Goal: Transaction & Acquisition: Purchase product/service

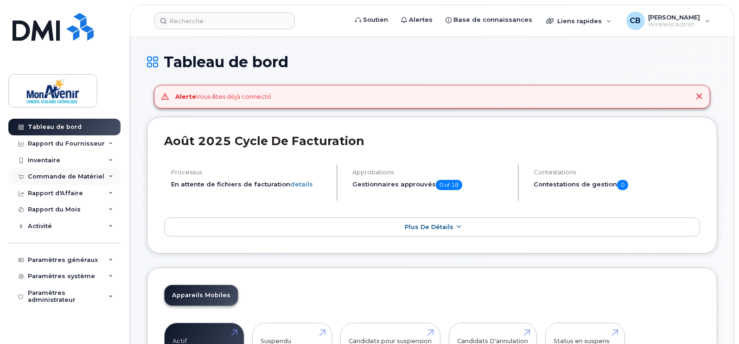
click at [101, 170] on div "Commande de Matériel" at bounding box center [64, 176] width 112 height 17
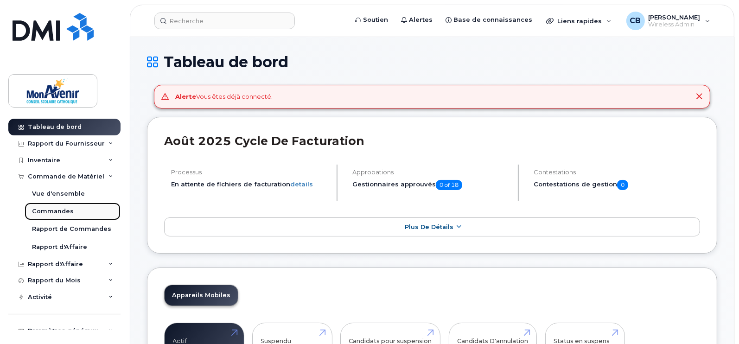
click at [38, 215] on div "Commandes" at bounding box center [53, 211] width 42 height 8
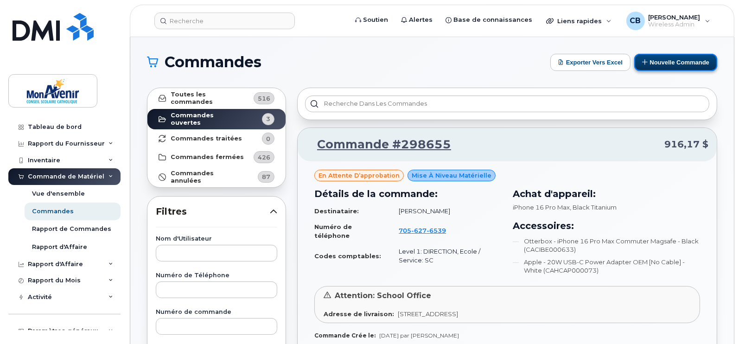
click at [665, 63] on button "Nouvelle commande" at bounding box center [676, 62] width 83 height 17
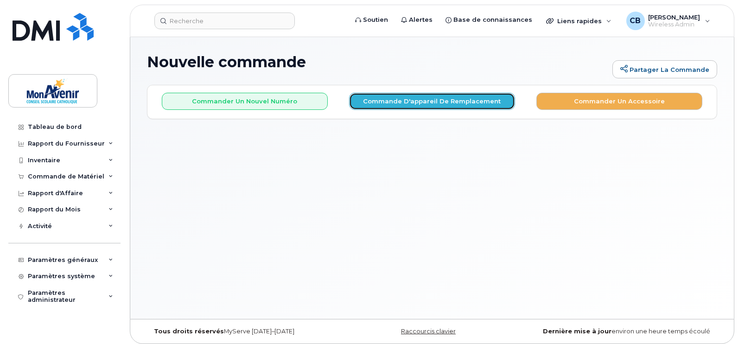
click at [398, 103] on button "Commande d'appareil de remplacement" at bounding box center [432, 101] width 166 height 17
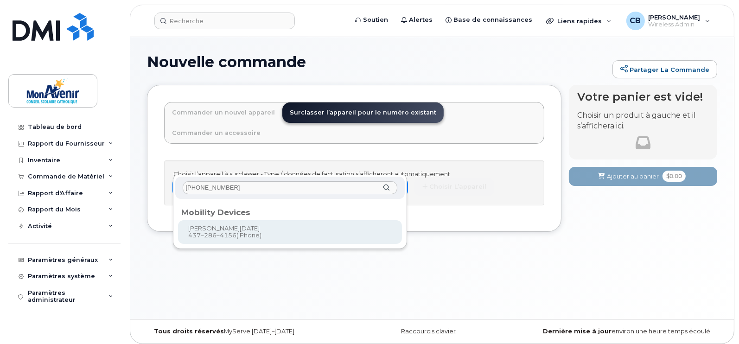
type input "437-286-4156"
type input "711021"
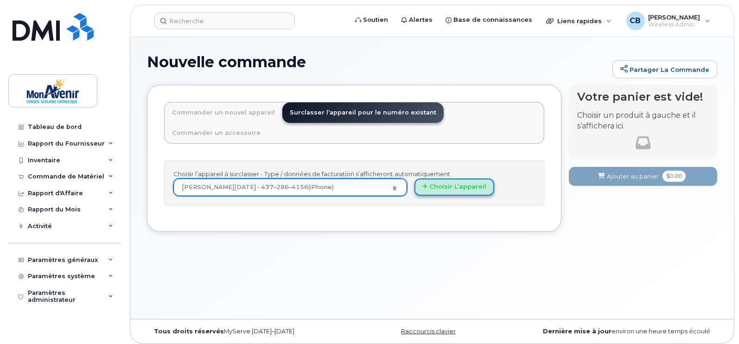
click at [447, 179] on button "Choisir l’appareil" at bounding box center [455, 187] width 80 height 17
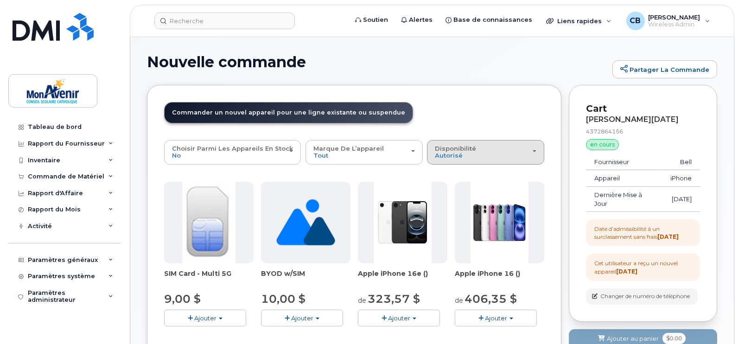
click at [462, 148] on span "Disponibilité" at bounding box center [455, 148] width 41 height 7
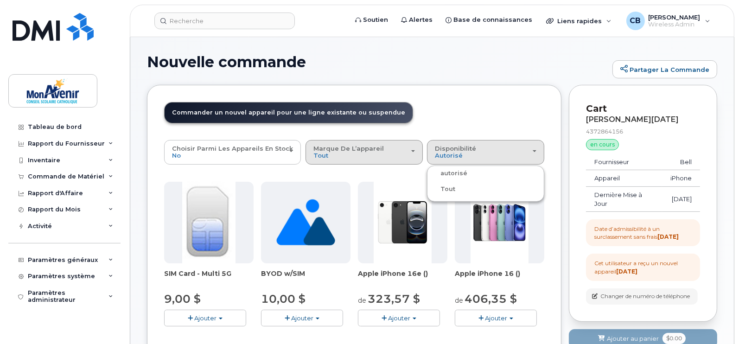
click at [364, 158] on div "Marque de l’appareil Tout Android iPhone Unknown" at bounding box center [365, 152] width 102 height 14
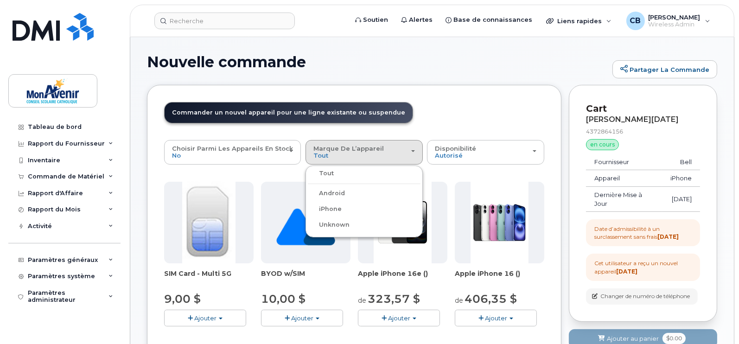
click at [323, 208] on label "iPhone" at bounding box center [325, 209] width 34 height 11
click at [0, 0] on input "iPhone" at bounding box center [0, 0] width 0 height 0
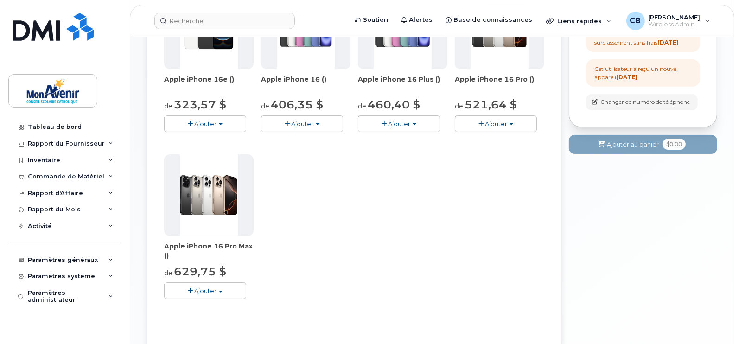
scroll to position [213, 0]
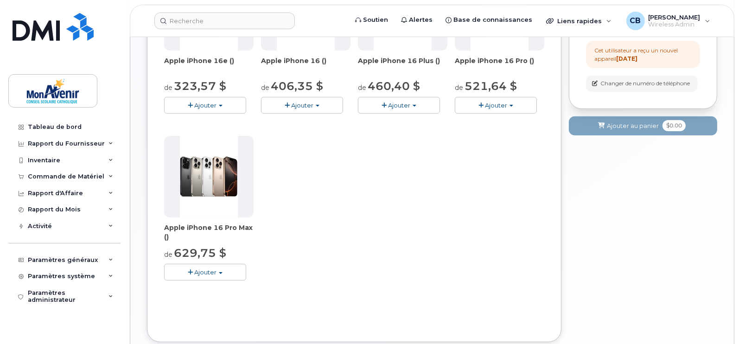
click at [199, 271] on span "Ajouter" at bounding box center [205, 272] width 22 height 7
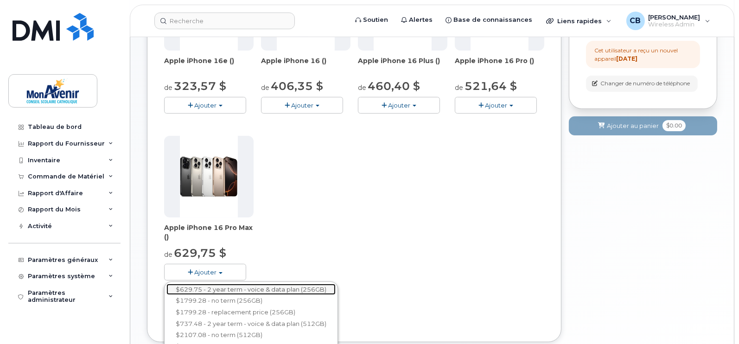
click at [248, 290] on link "$629.75 - 2 year term - voice & data plan (256GB)" at bounding box center [251, 290] width 169 height 12
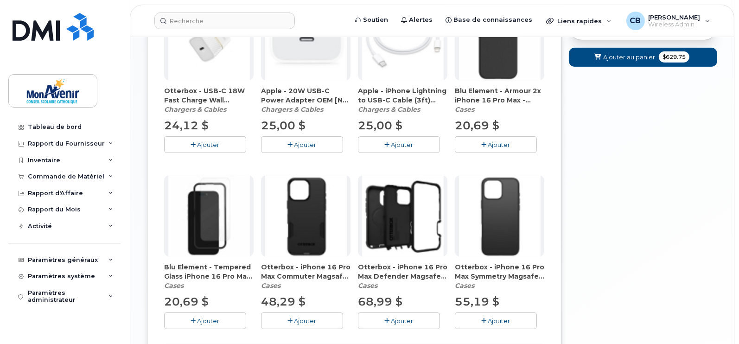
scroll to position [567, 0]
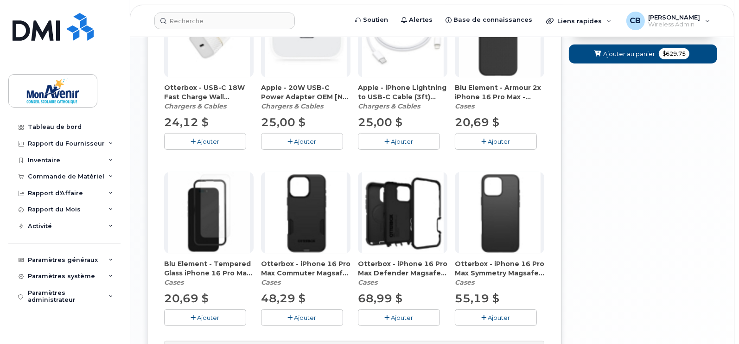
click at [302, 142] on span "Ajouter" at bounding box center [306, 141] width 22 height 7
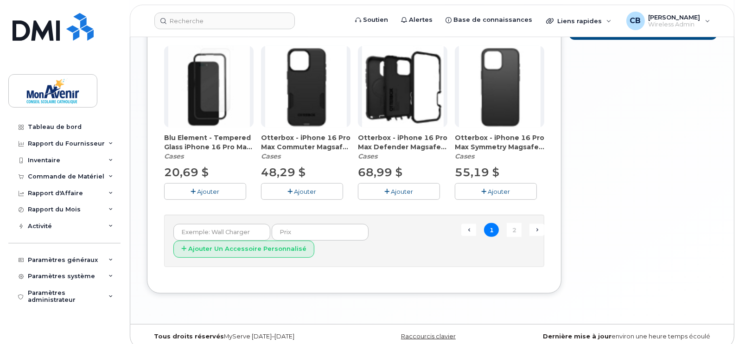
scroll to position [696, 0]
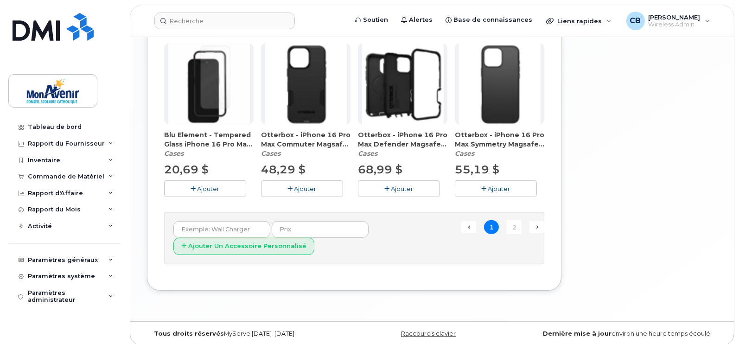
click at [495, 191] on button "Ajouter" at bounding box center [496, 188] width 82 height 16
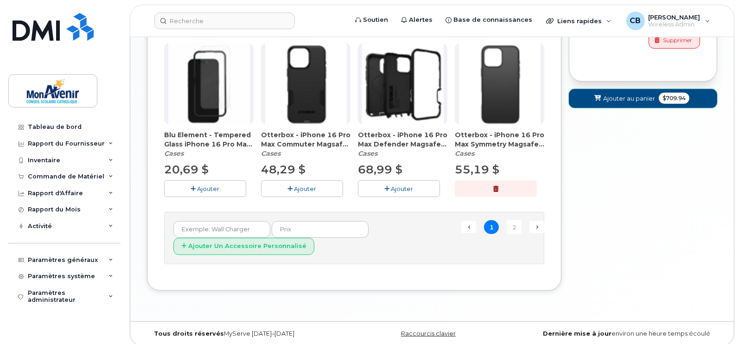
click at [612, 101] on span "Ajouter au panier" at bounding box center [630, 98] width 52 height 9
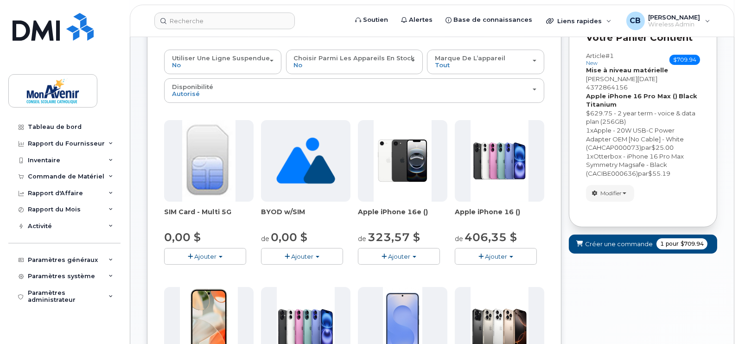
scroll to position [111, 0]
click at [610, 239] on span "Créer une commande" at bounding box center [619, 243] width 68 height 9
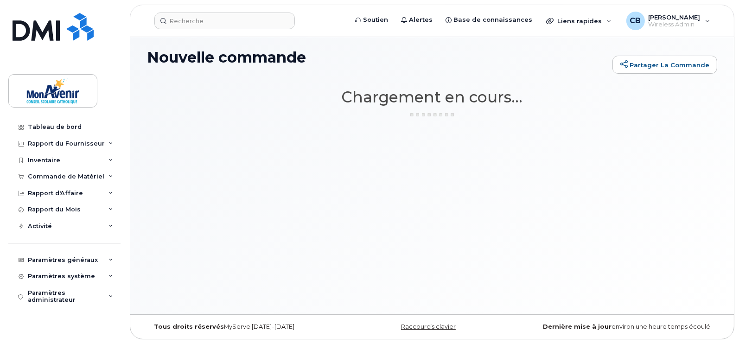
scroll to position [5, 0]
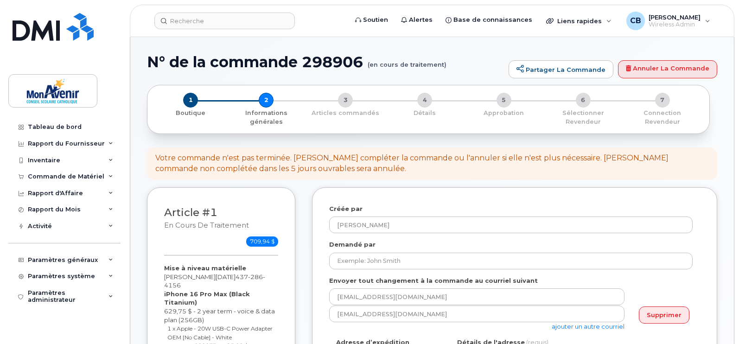
select select
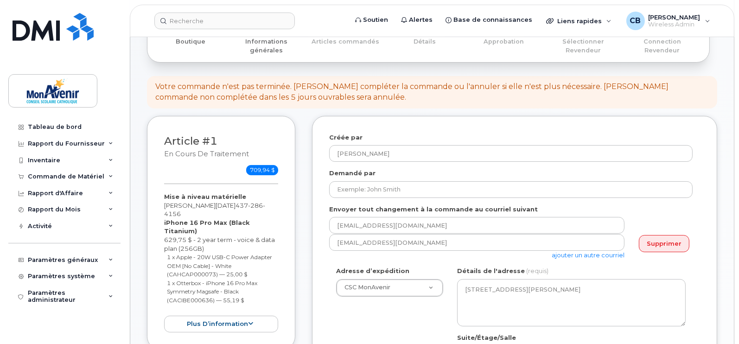
scroll to position [108, 0]
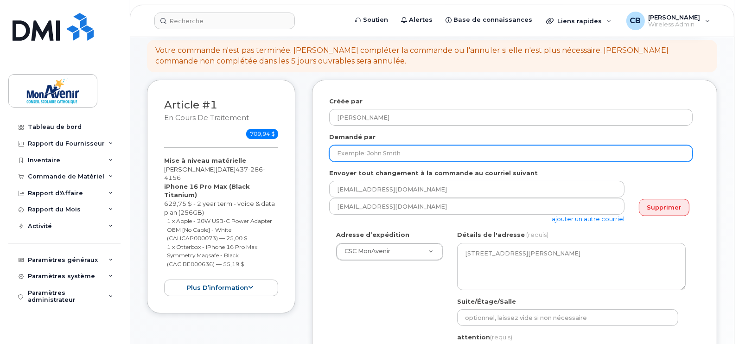
click at [571, 154] on input "Demandé par" at bounding box center [511, 153] width 364 height 17
paste input "Jean-Noël Marie"
type input "Jean-Noël Marie"
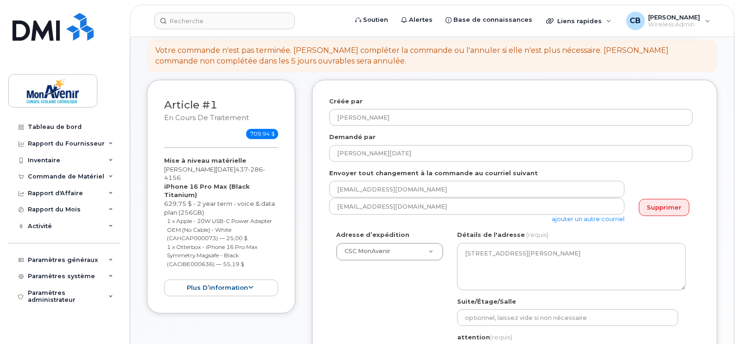
click at [585, 218] on link "ajouter un autre courriel" at bounding box center [588, 218] width 73 height 7
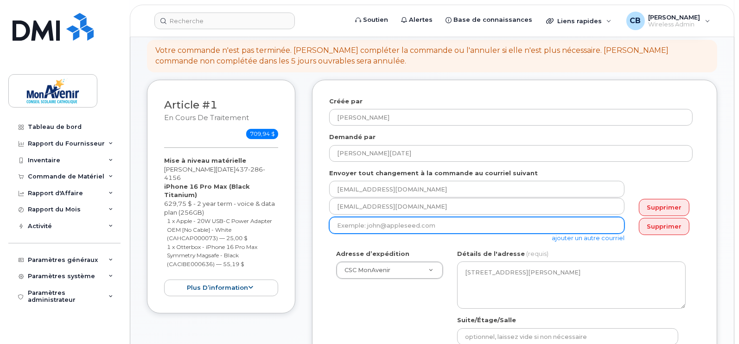
click at [383, 228] on input "email" at bounding box center [476, 225] width 295 height 17
paste input "asandooya@cscmonavenir.ca"
type input "asandooya@cscmonavenir.ca"
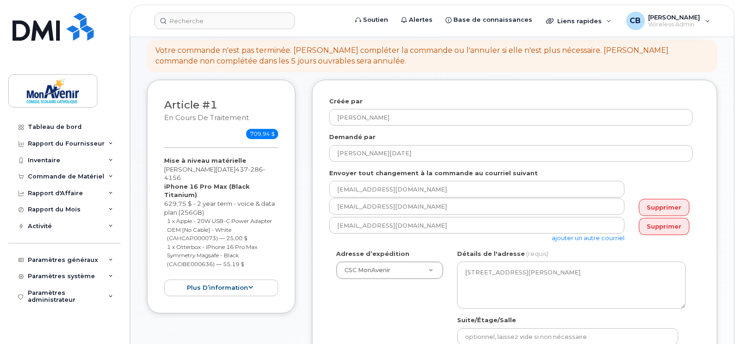
click at [343, 317] on div "Adresse d’expédition CSC MonAvenir CSC MonAvenir CSC MonAvenir - PSRP ÉÉC Ange-…" at bounding box center [511, 337] width 364 height 174
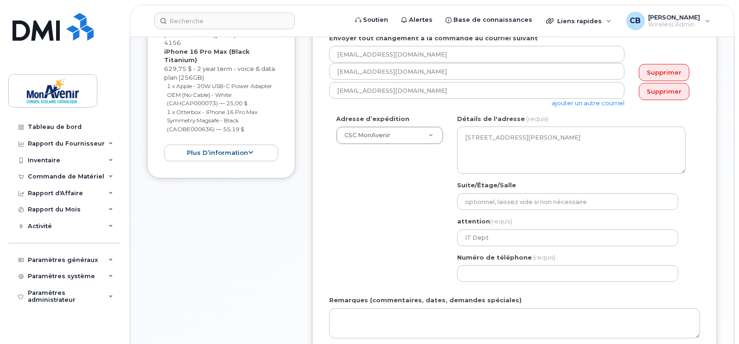
scroll to position [248, 0]
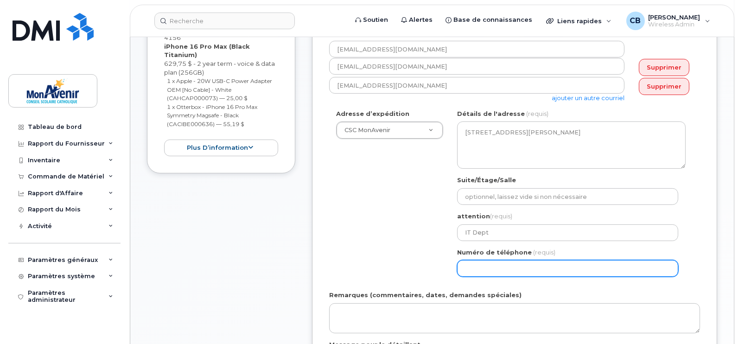
click at [553, 268] on input "Numéro de téléphone" at bounding box center [567, 268] width 221 height 17
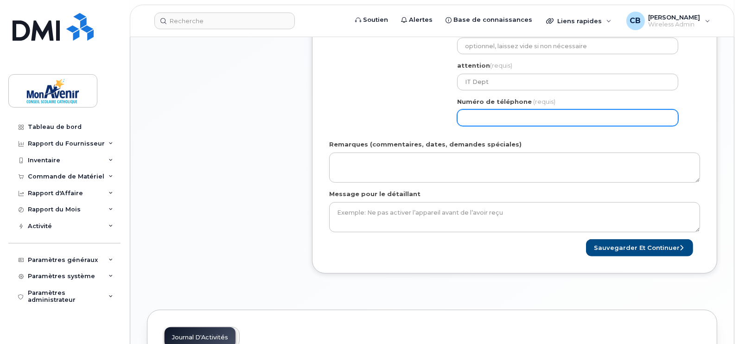
scroll to position [401, 0]
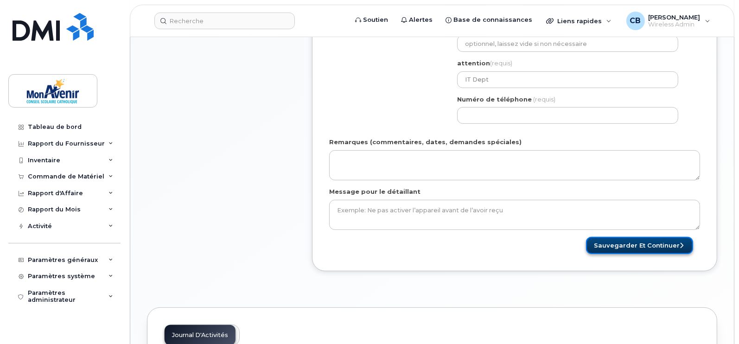
click at [637, 248] on button "Sauvegarder et continuer" at bounding box center [639, 245] width 107 height 17
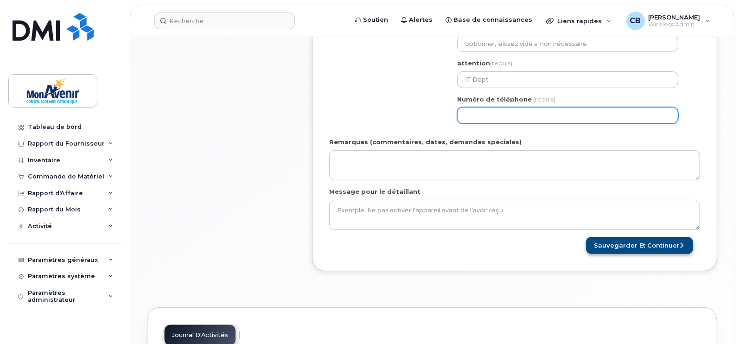
select select
type input "4372864156"
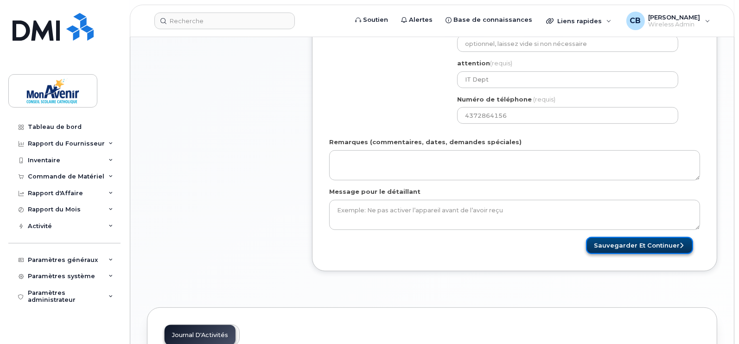
click at [653, 246] on button "Sauvegarder et continuer" at bounding box center [639, 245] width 107 height 17
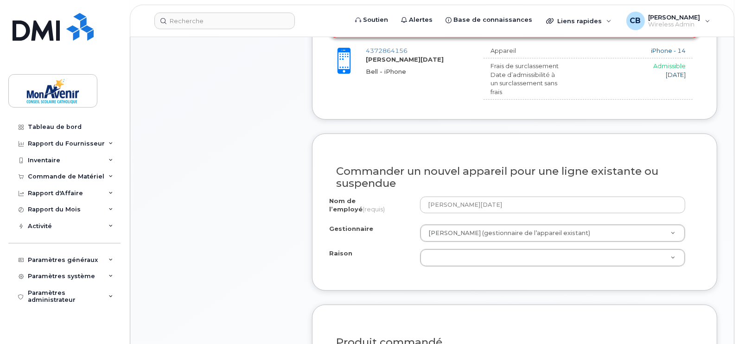
scroll to position [438, 0]
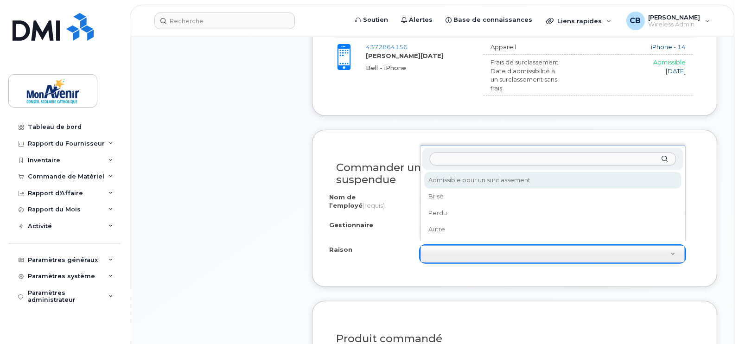
select select "eligible_for_upgrade"
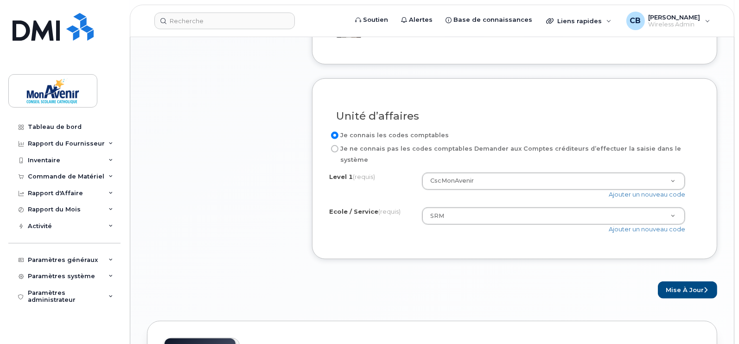
scroll to position [814, 0]
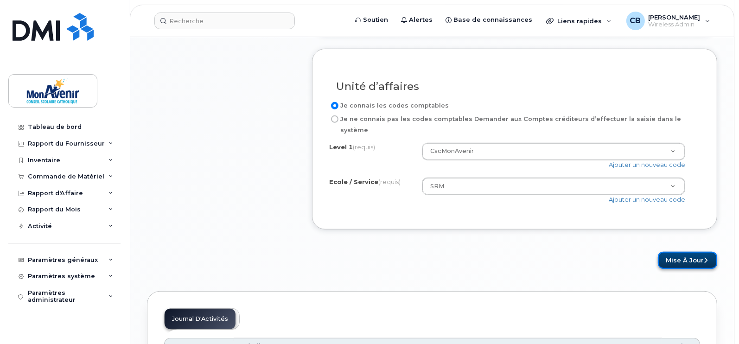
click at [677, 252] on button "Mise à jour" at bounding box center [687, 260] width 59 height 17
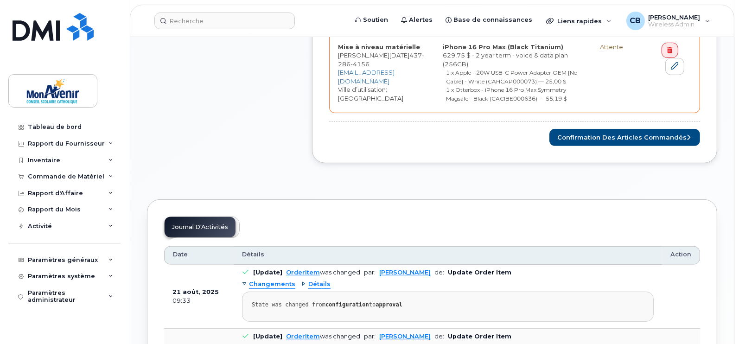
scroll to position [454, 0]
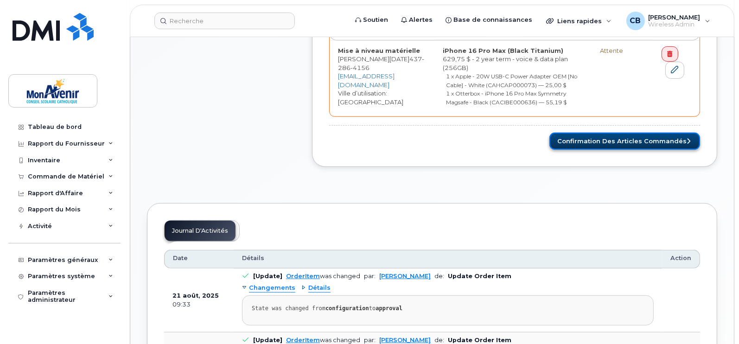
click at [627, 138] on button "Confirmation des articles commandés" at bounding box center [625, 141] width 151 height 17
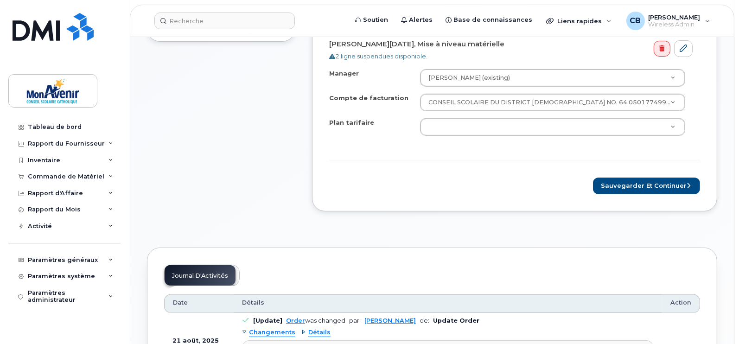
scroll to position [368, 0]
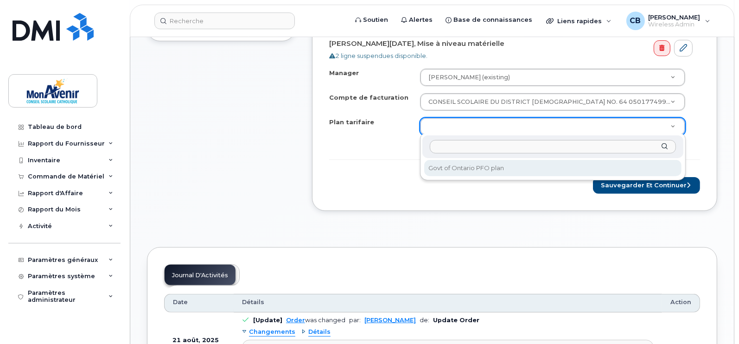
select select "Govt of Ontario PFO plan"
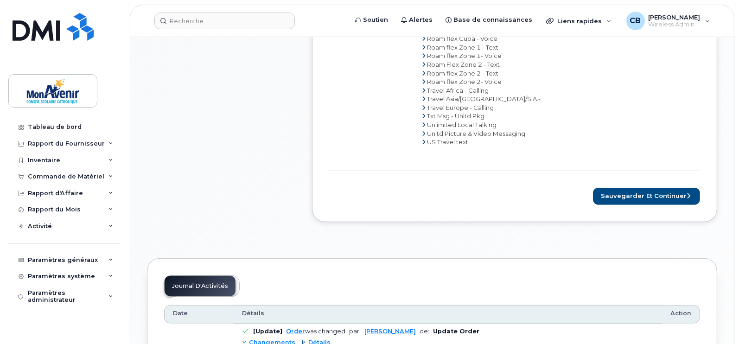
scroll to position [548, 0]
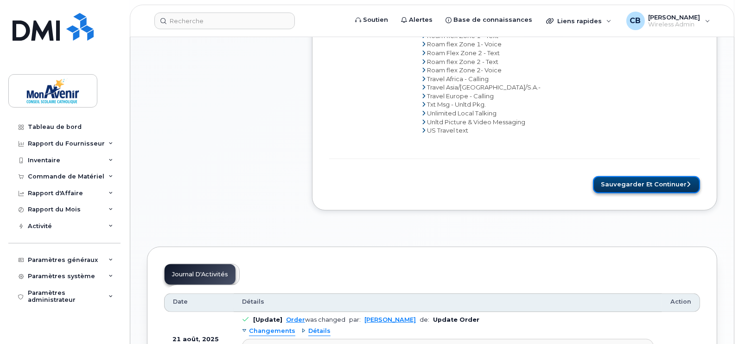
click at [647, 184] on button "Sauvegarder et continuer" at bounding box center [646, 184] width 107 height 17
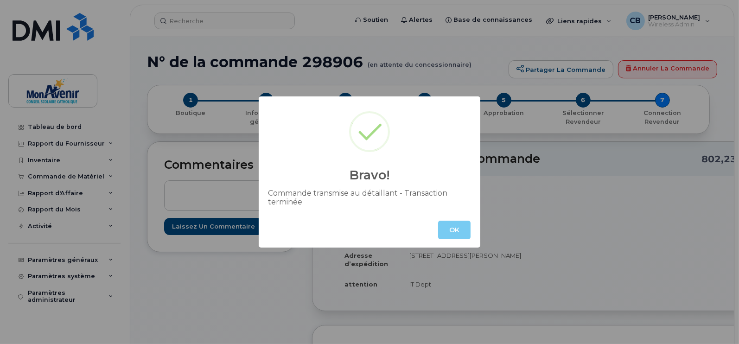
click at [458, 233] on button "OK" at bounding box center [454, 230] width 32 height 19
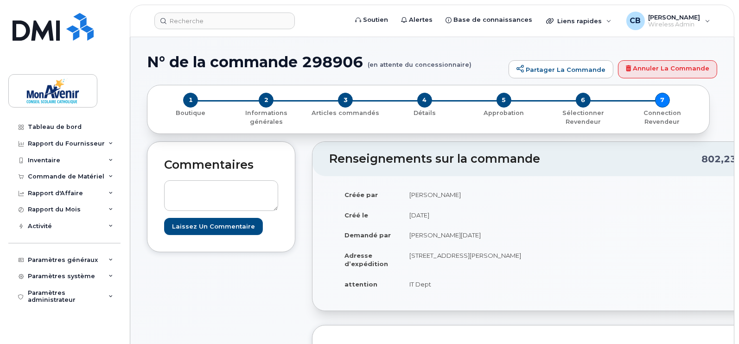
click at [332, 59] on h1 "N° de la commande 298906 (en attente du concessionnaire)" at bounding box center [325, 62] width 357 height 16
copy h1 "298906"
click at [74, 176] on div "Commande de Matériel" at bounding box center [66, 176] width 77 height 7
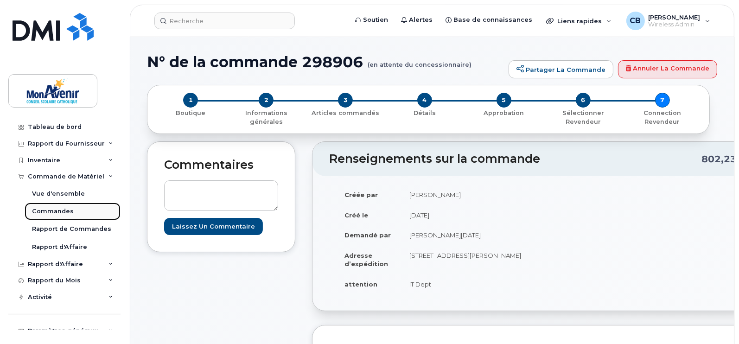
click at [63, 212] on div "Commandes" at bounding box center [53, 211] width 42 height 8
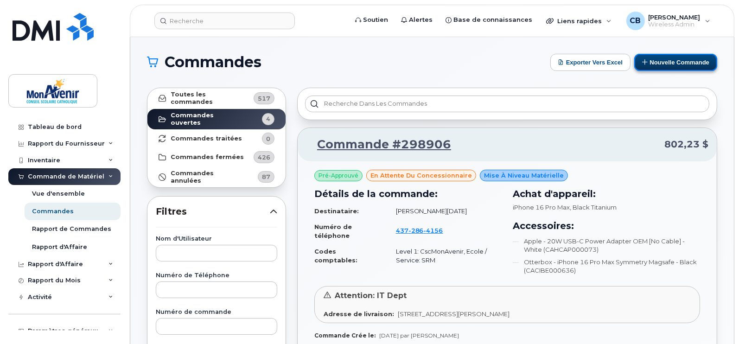
click at [678, 70] on button "Nouvelle commande" at bounding box center [676, 62] width 83 height 17
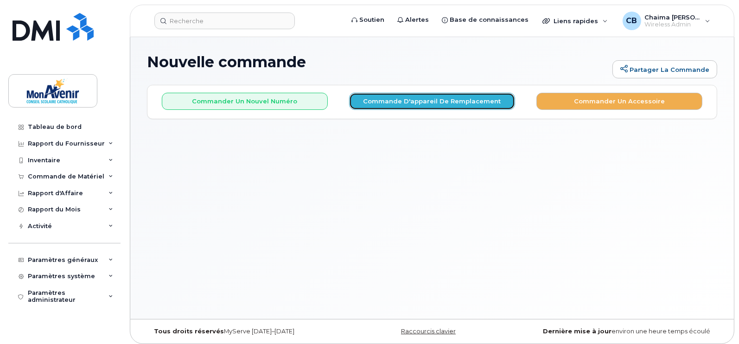
click at [391, 108] on button "Commande d'appareil de remplacement" at bounding box center [432, 101] width 166 height 17
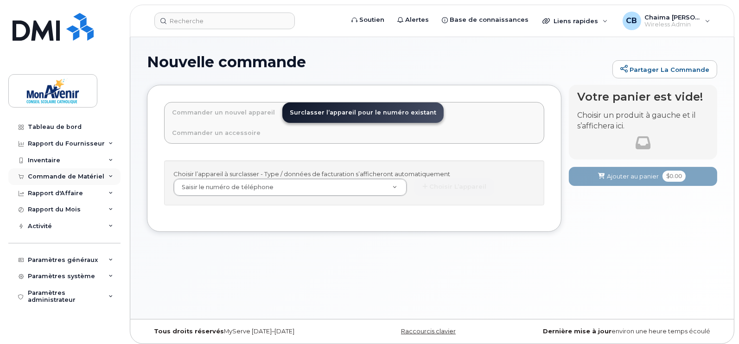
click at [73, 180] on div "Commande de Matériel" at bounding box center [64, 176] width 112 height 17
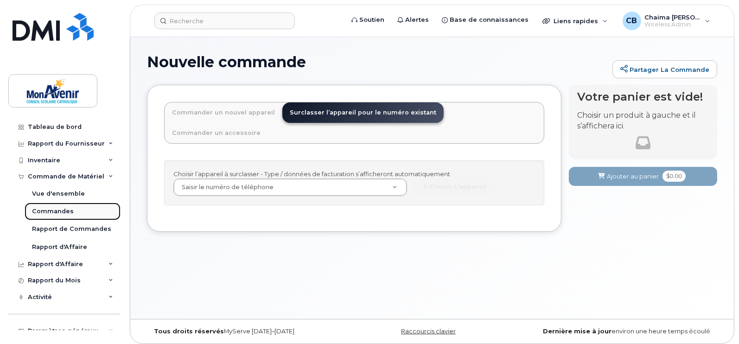
click at [49, 211] on div "Commandes" at bounding box center [53, 211] width 42 height 8
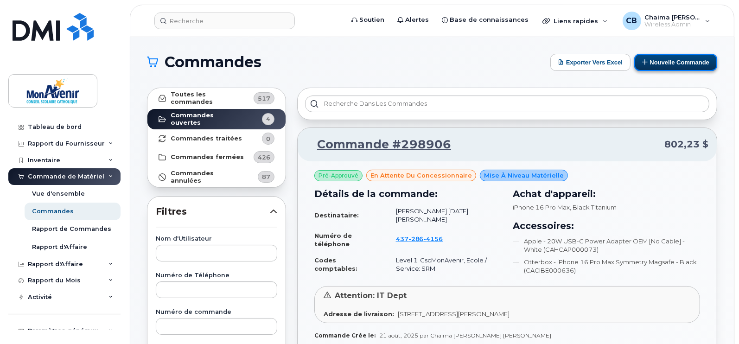
click at [672, 56] on button "Nouvelle commande" at bounding box center [676, 62] width 83 height 17
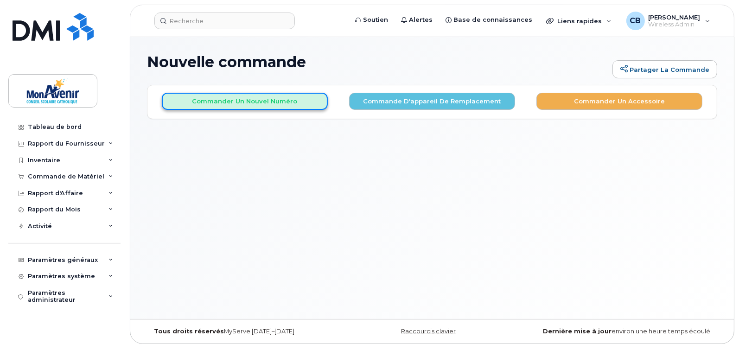
click at [278, 100] on button "Commander un nouvel numéro" at bounding box center [245, 101] width 166 height 17
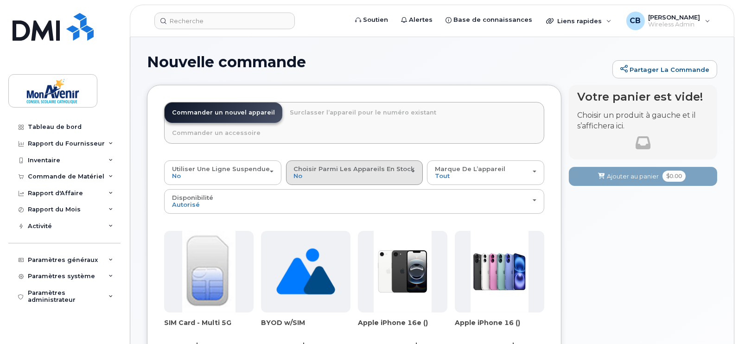
click at [356, 165] on span "Choisir parmi les appareils en stock" at bounding box center [354, 168] width 121 height 7
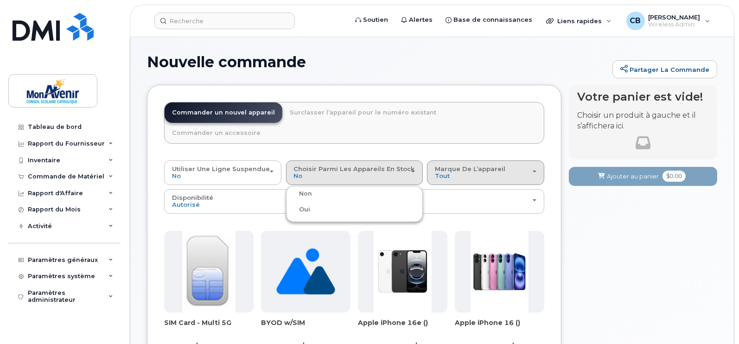
click at [447, 165] on span "Marque de l’appareil" at bounding box center [470, 168] width 71 height 7
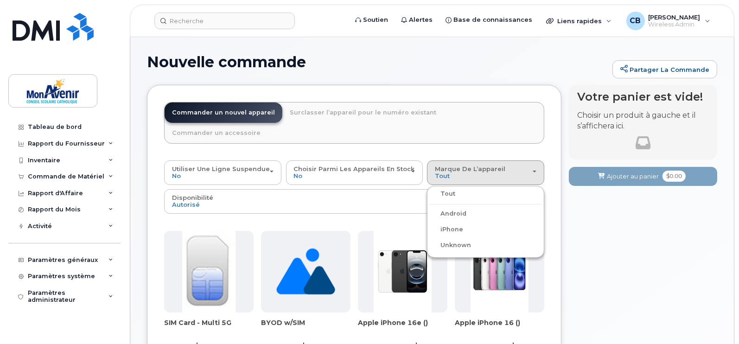
click at [443, 224] on label "iPhone" at bounding box center [447, 229] width 34 height 11
click at [0, 0] on input "iPhone" at bounding box center [0, 0] width 0 height 0
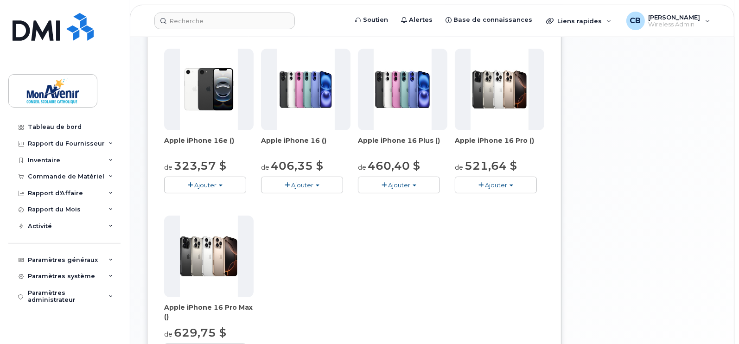
scroll to position [184, 0]
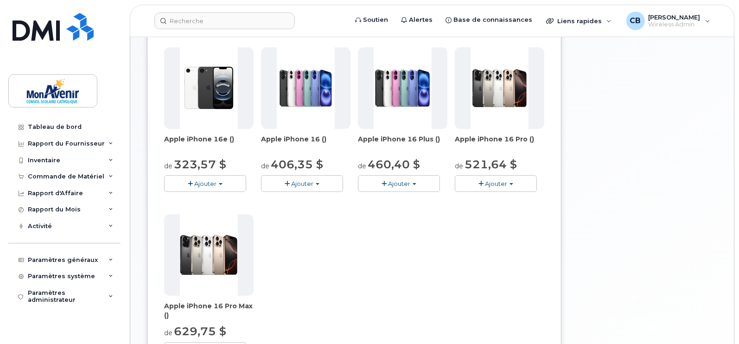
click at [325, 175] on button "Ajouter" at bounding box center [302, 183] width 82 height 16
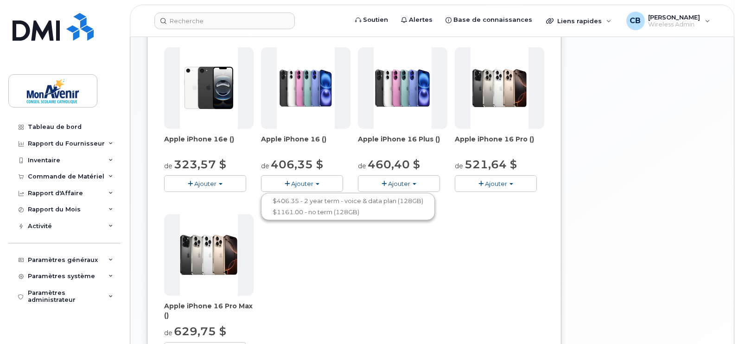
click at [482, 181] on span "button" at bounding box center [481, 184] width 5 height 6
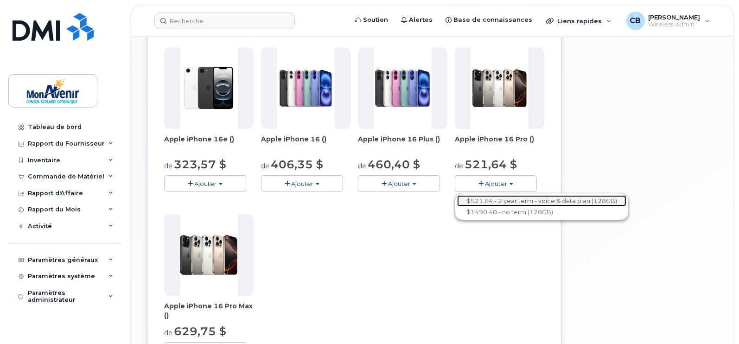
click at [503, 195] on link "$521.64 - 2 year term - voice & data plan (128GB)" at bounding box center [541, 201] width 169 height 12
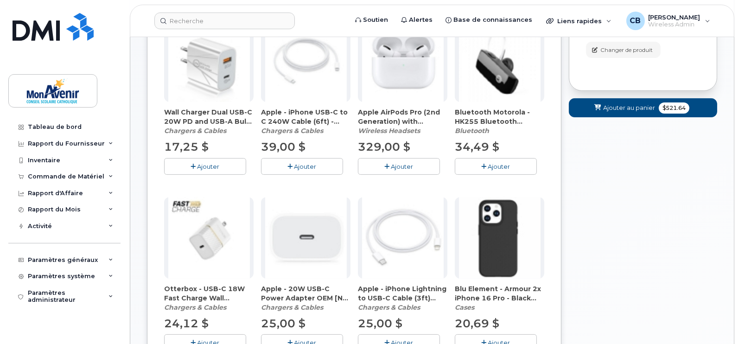
scroll to position [221, 0]
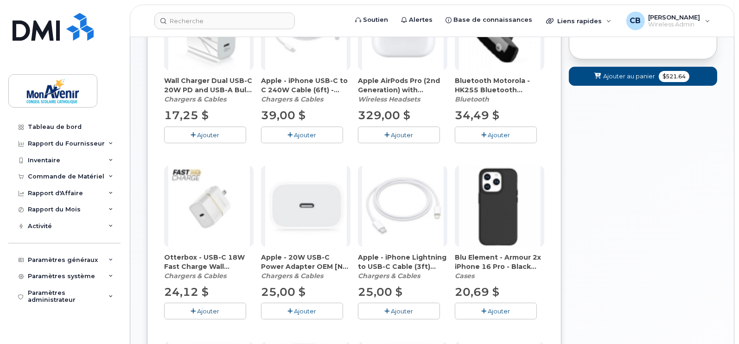
click at [308, 310] on span "Ajouter" at bounding box center [306, 311] width 22 height 7
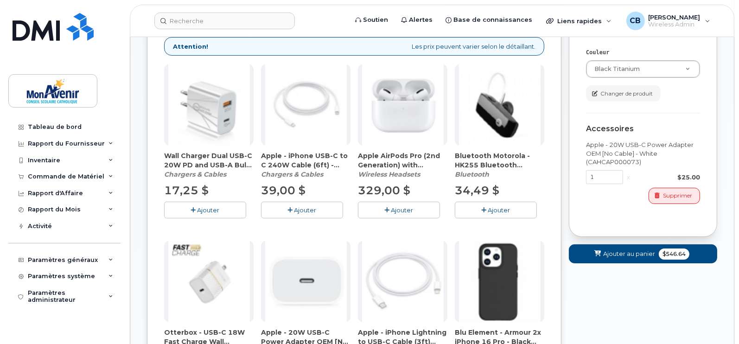
scroll to position [111, 0]
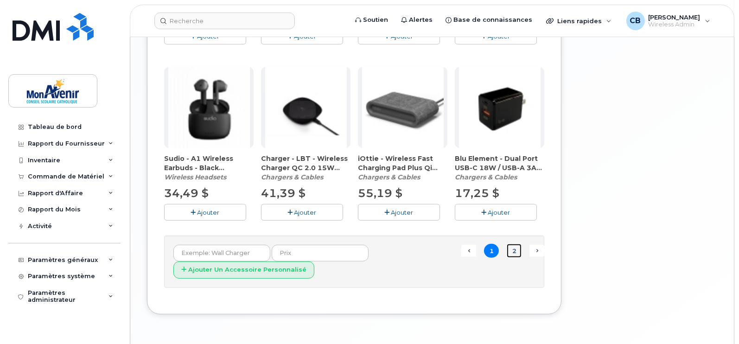
click at [515, 250] on link "2" at bounding box center [514, 251] width 15 height 14
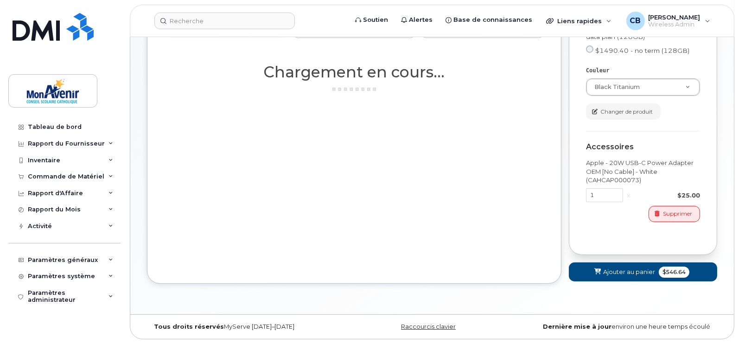
scroll to position [127, 0]
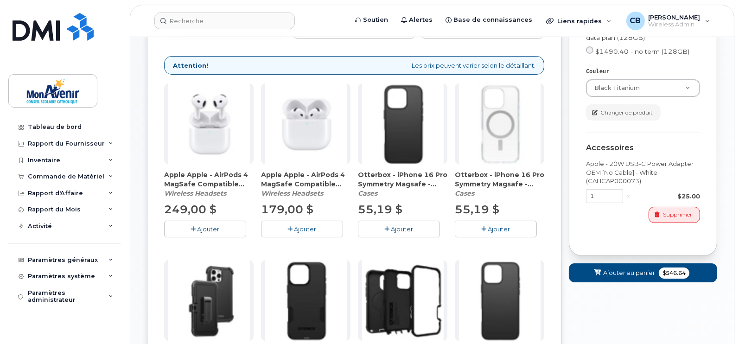
click at [502, 228] on span "Ajouter" at bounding box center [499, 228] width 22 height 7
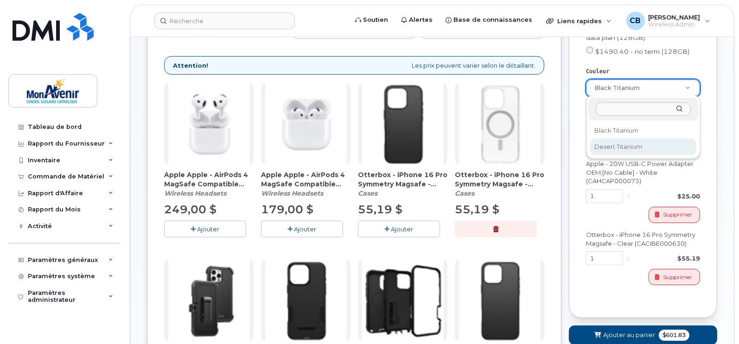
select select "Desert Titanium"
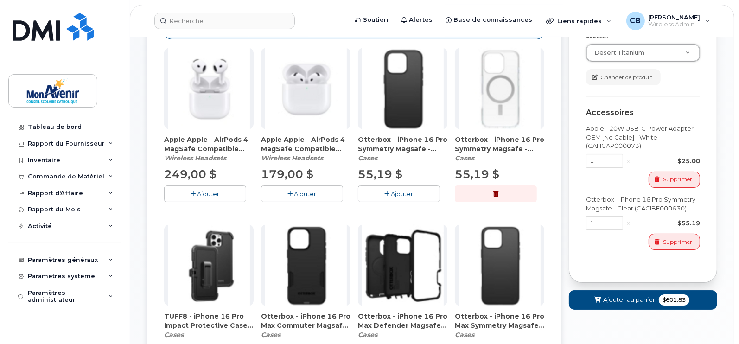
scroll to position [165, 0]
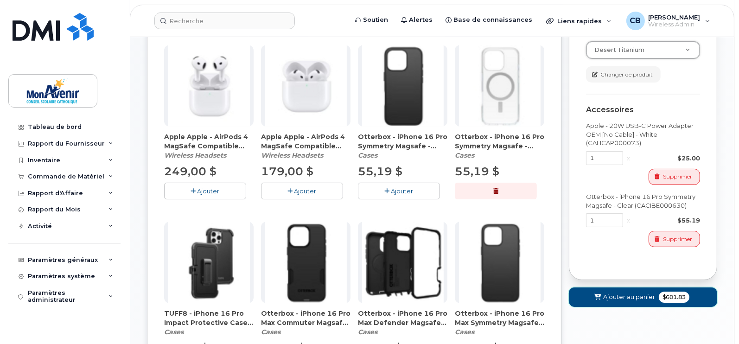
click at [636, 297] on span "Ajouter au panier" at bounding box center [630, 297] width 52 height 9
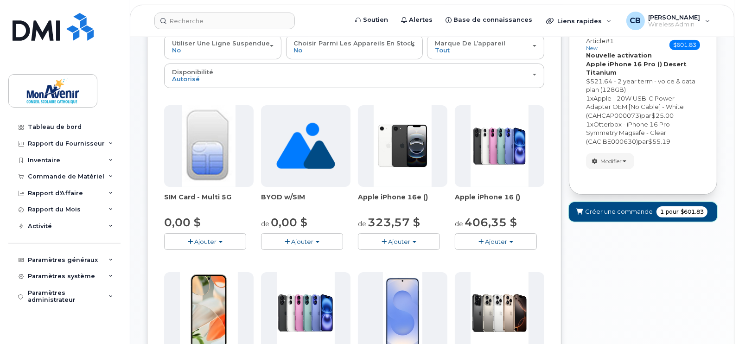
click at [640, 220] on button "Créer une commande 1 pour $601.83" at bounding box center [643, 211] width 148 height 19
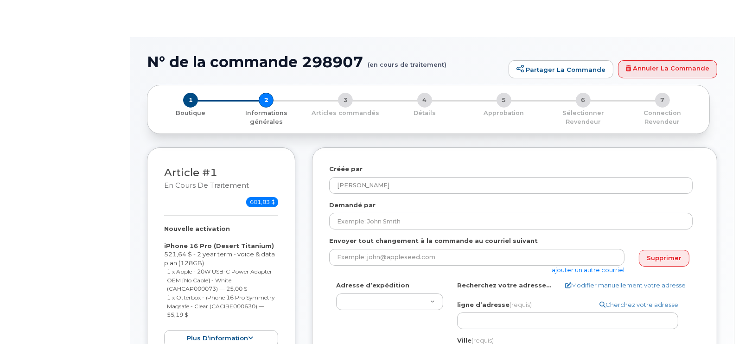
type textarea "110 Drewry Avenue North York Ontario M2M 1C8"
type input "IT Dept"
select select
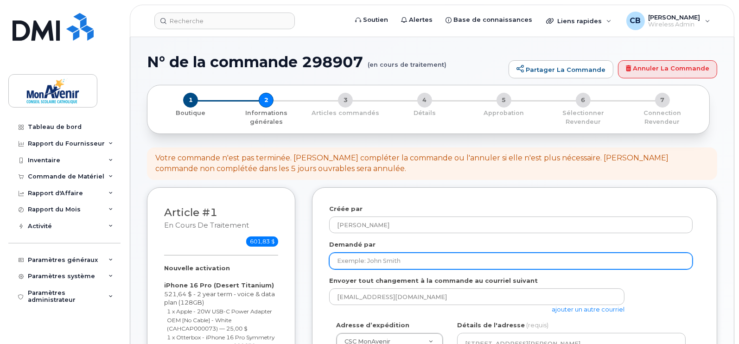
click at [603, 259] on input "Demandé par" at bounding box center [511, 261] width 364 height 17
paste input "[PERSON_NAME]"
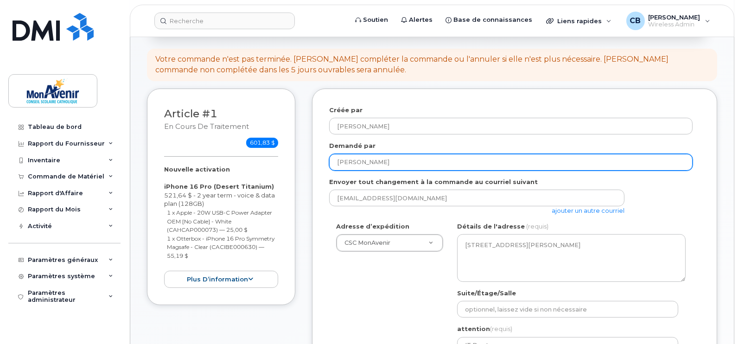
scroll to position [100, 0]
type input "[PERSON_NAME]"
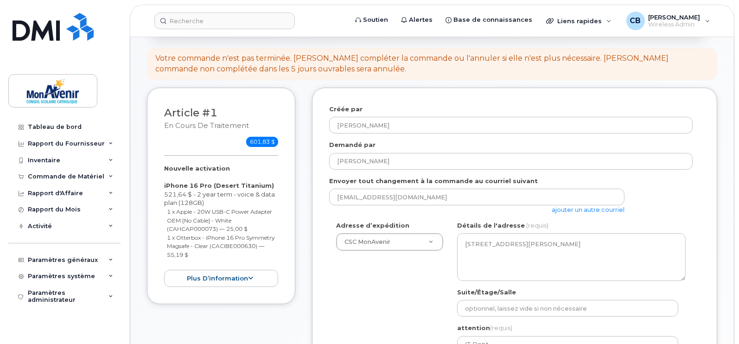
click at [594, 211] on link "ajouter un autre courriel" at bounding box center [588, 209] width 73 height 7
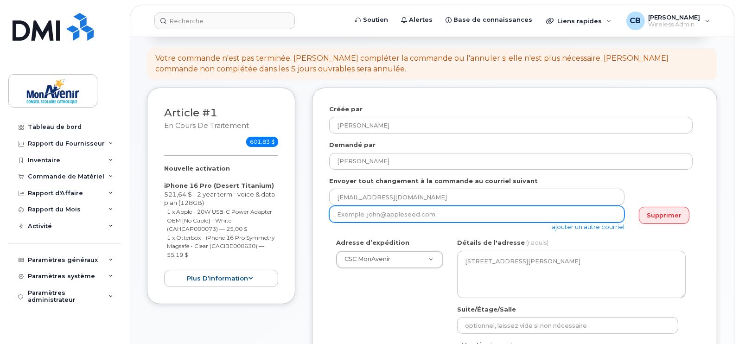
click at [353, 210] on input "email" at bounding box center [476, 214] width 295 height 17
paste input "asandooya@cscmonavenir.ca"
type input "asandooya@cscmonavenir.ca"
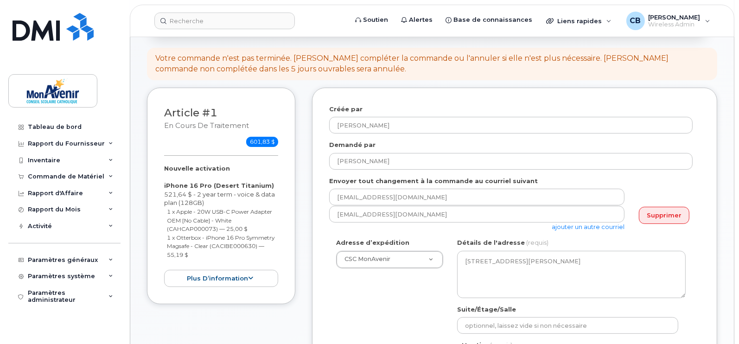
click at [569, 226] on link "ajouter un autre courriel" at bounding box center [588, 226] width 73 height 7
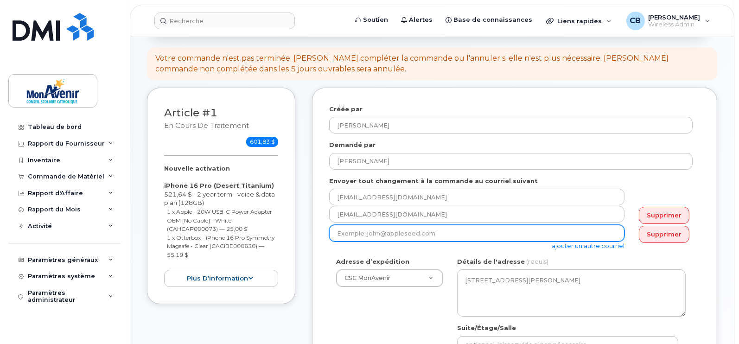
click at [395, 228] on input "email" at bounding box center [476, 233] width 295 height 17
paste input "vlarabie@cscmonavenir.ca"
type input "vlarabie@cscmonavenir.ca"
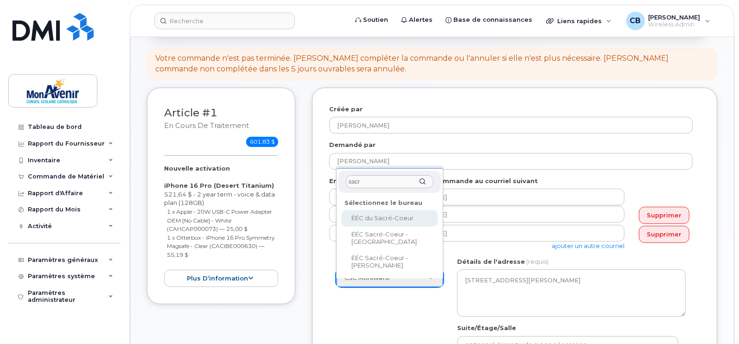
type input "sacr"
select select
type textarea "98, rue Essex Toronto Ontario M6G 1T3"
type input "School Office"
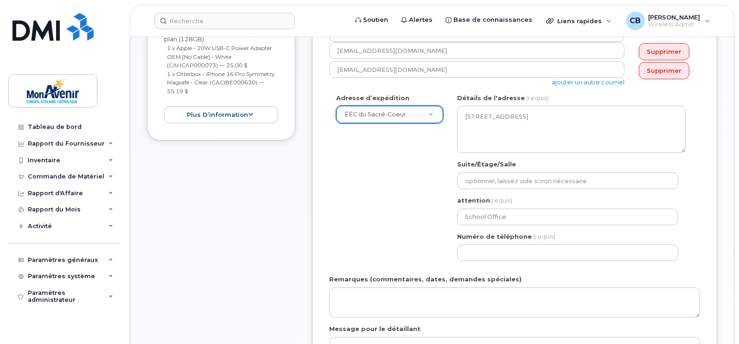
scroll to position [294, 0]
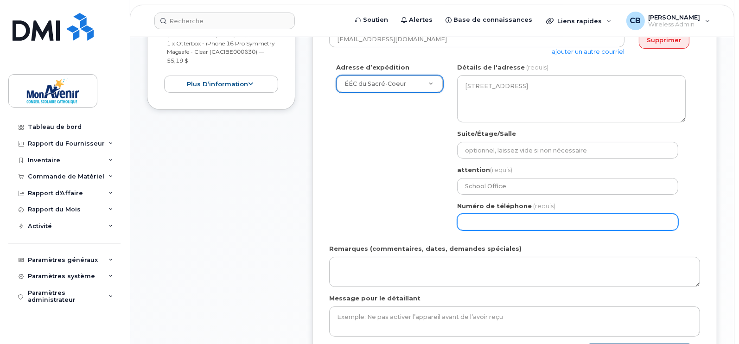
click at [591, 222] on input "Numéro de téléphone" at bounding box center [567, 222] width 221 height 17
paste input "4163976564"
click at [495, 224] on input "Numéro de téléphone" at bounding box center [567, 222] width 221 height 17
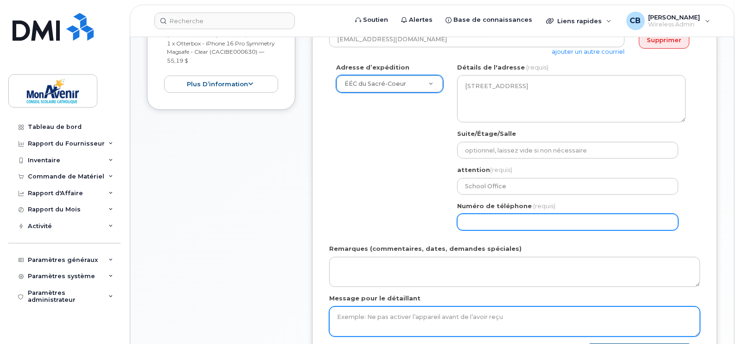
select select
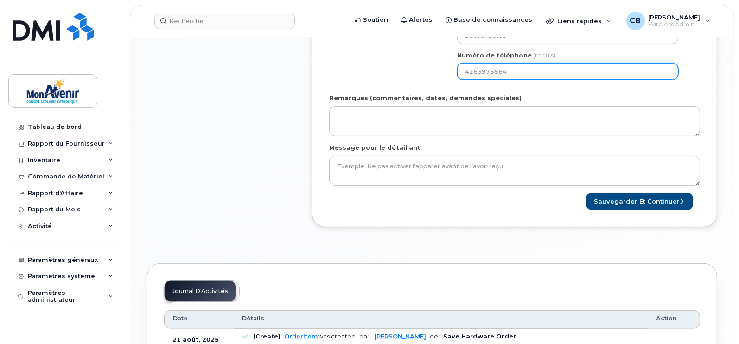
scroll to position [450, 0]
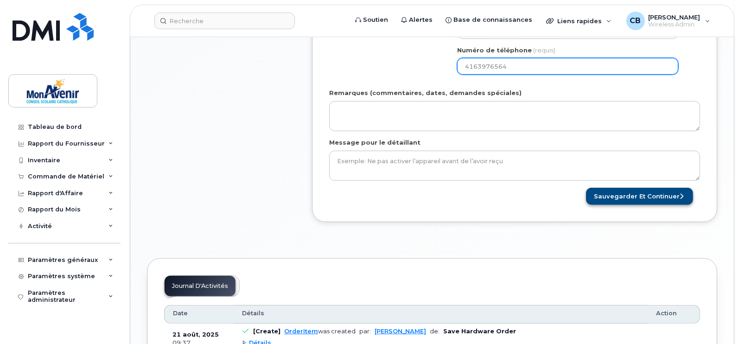
type input "4163976564"
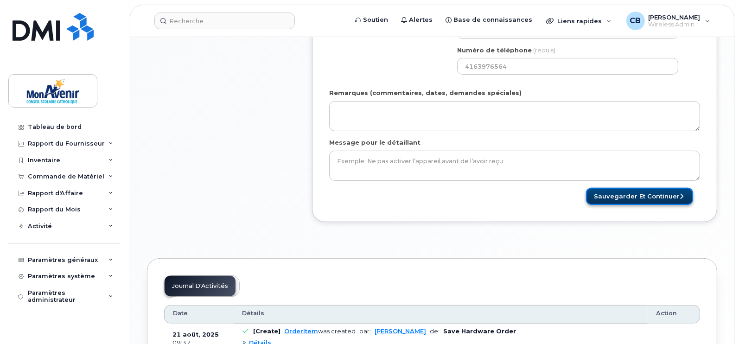
click at [655, 197] on button "Sauvegarder et continuer" at bounding box center [639, 196] width 107 height 17
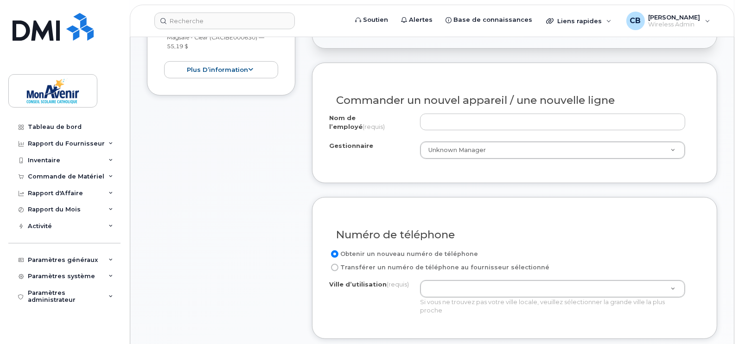
scroll to position [311, 0]
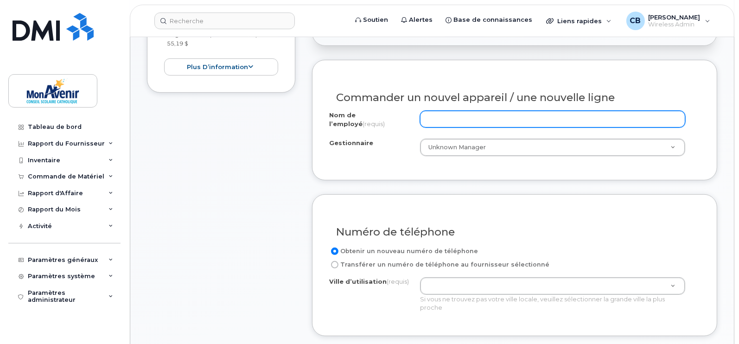
click at [592, 115] on input "Nom de l’employé (requis)" at bounding box center [552, 119] width 265 height 17
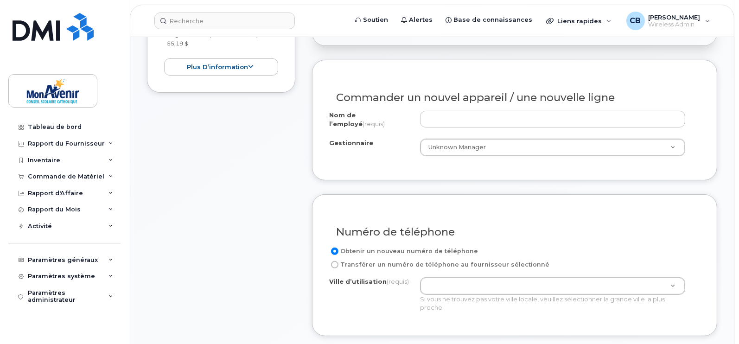
click at [611, 173] on div "Commander un nouvel appareil / une nouvelle ligne Nom de l’employé (requis) Ges…" at bounding box center [514, 120] width 405 height 121
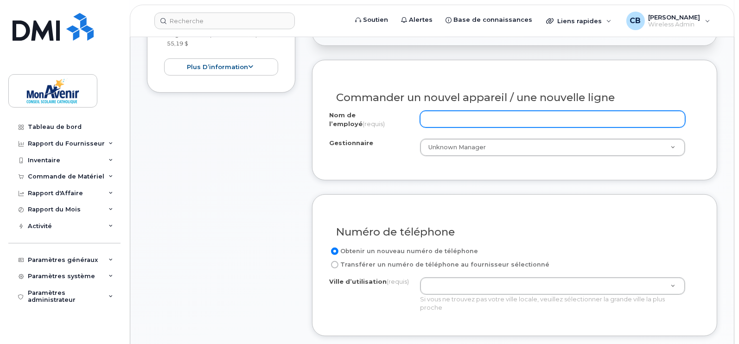
click at [580, 116] on input "Nom de l’employé (requis)" at bounding box center [552, 119] width 265 height 17
paste input "[PERSON_NAME]"
type input "[PERSON_NAME]"
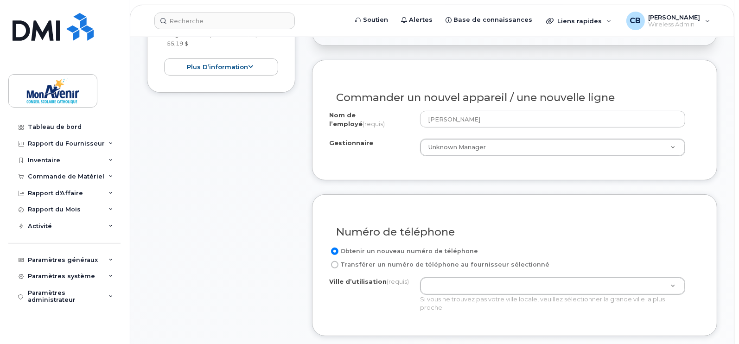
click at [624, 157] on div "Nom de l’employé (requis) Valérie Larabie Gestionnaire Unknown Manager Gestionn…" at bounding box center [514, 137] width 371 height 52
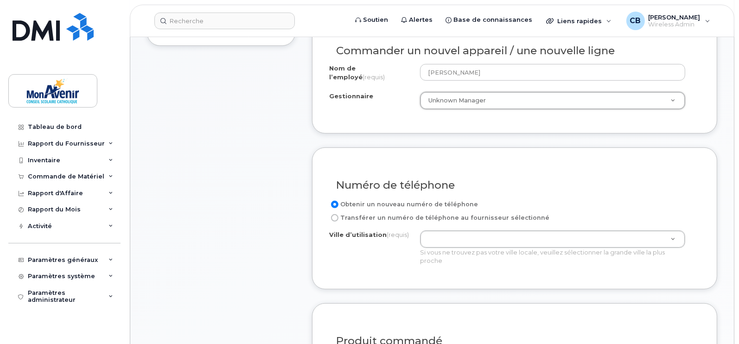
scroll to position [398, 0]
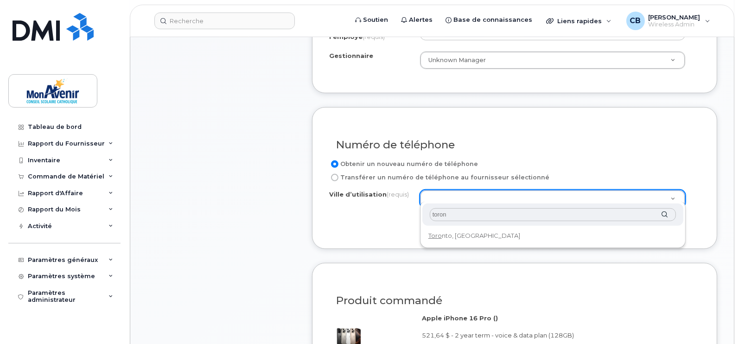
type input "toront"
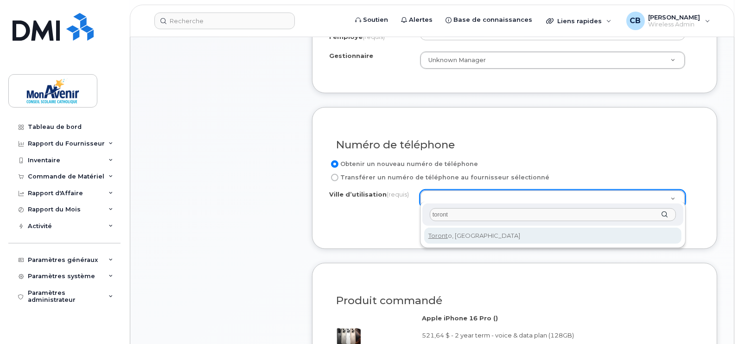
type input "4934"
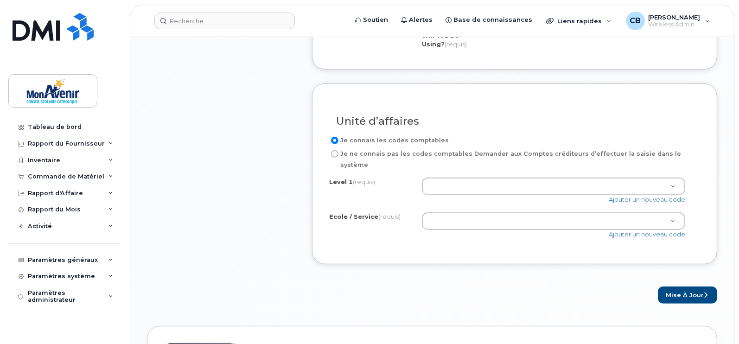
scroll to position [740, 0]
click at [630, 195] on link "Ajouter un nouveau code" at bounding box center [647, 198] width 77 height 7
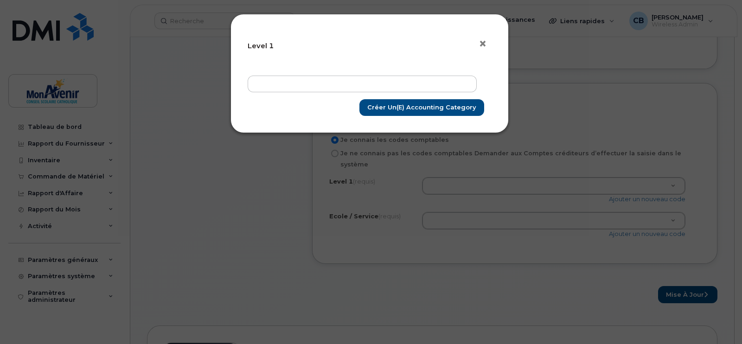
click at [482, 48] on span "×" at bounding box center [483, 43] width 8 height 17
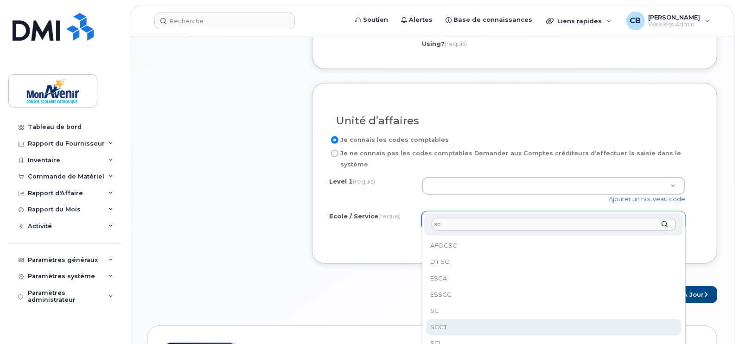
type input "sc"
select select "SCGT"
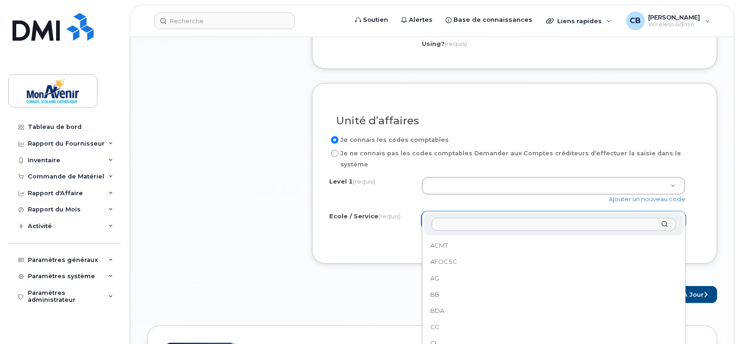
scroll to position [837, 0]
paste input "ÉCSCGT"
drag, startPoint x: 441, startPoint y: 230, endPoint x: 394, endPoint y: 229, distance: 46.9
click at [394, 229] on body "Soutien Alertes Base de connaissances Liens rapides Suspendre/Supprimer l’appar…" at bounding box center [369, 13] width 739 height 1506
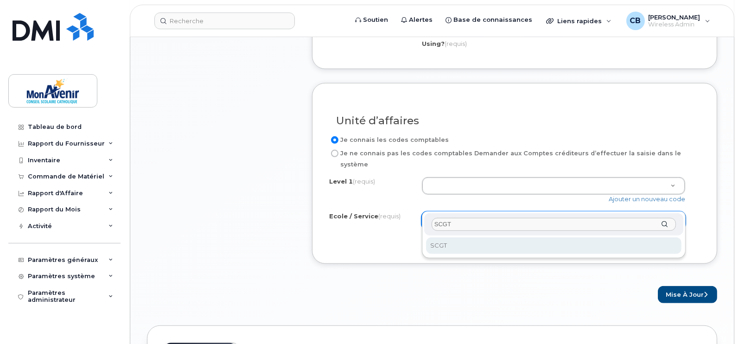
type input "SCGT"
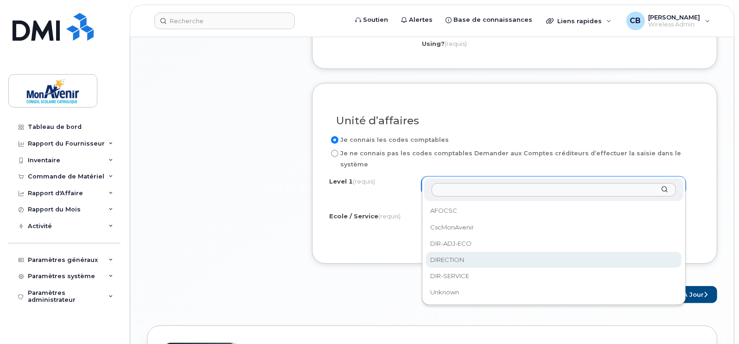
select select "DIRECTION"
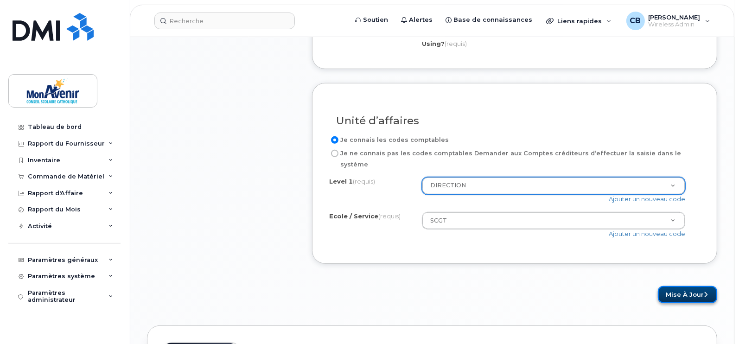
click at [677, 286] on button "Mise à jour" at bounding box center [687, 294] width 59 height 17
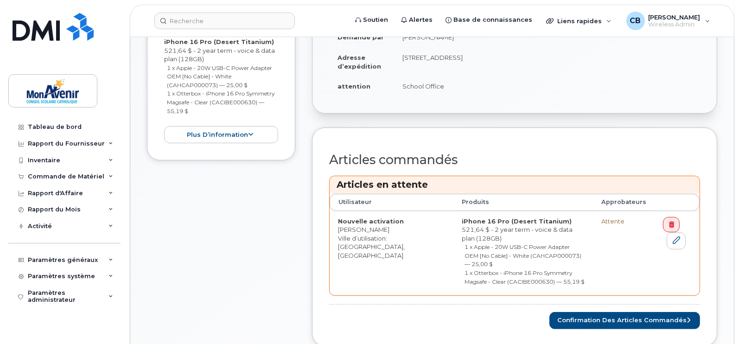
scroll to position [281, 0]
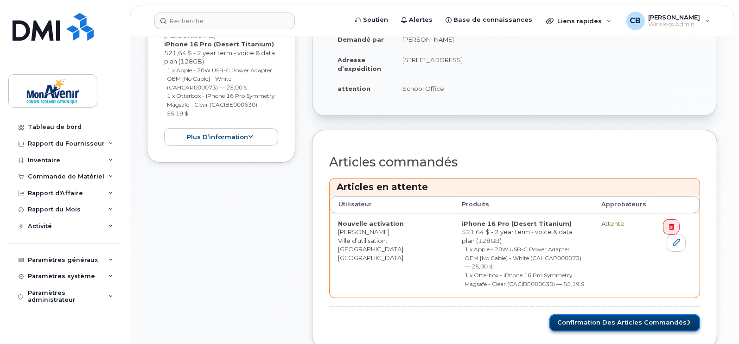
click at [620, 315] on button "Confirmation des articles commandés" at bounding box center [625, 323] width 151 height 17
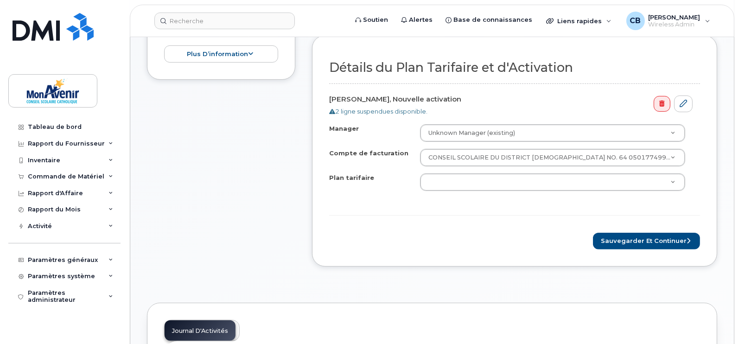
scroll to position [314, 0]
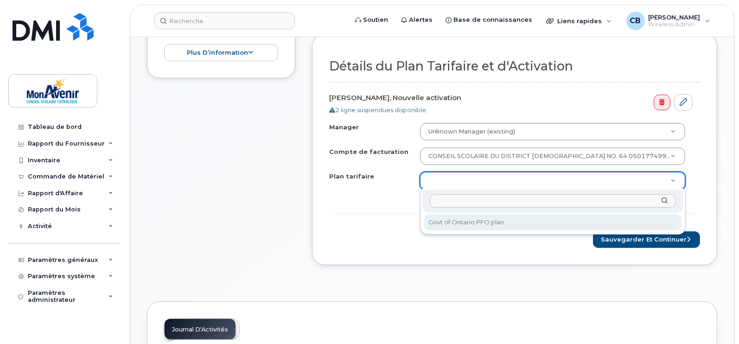
select select "Govt of Ontario PFO plan"
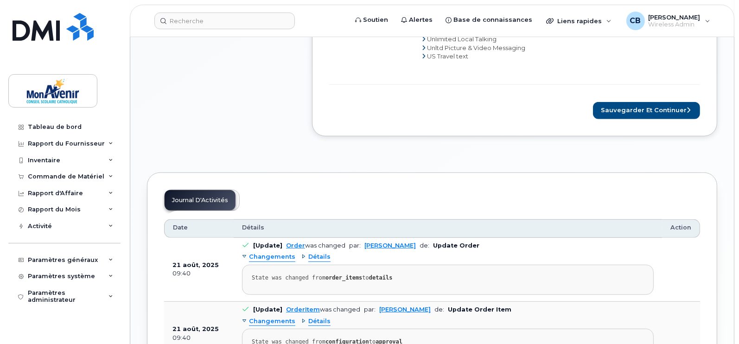
scroll to position [571, 0]
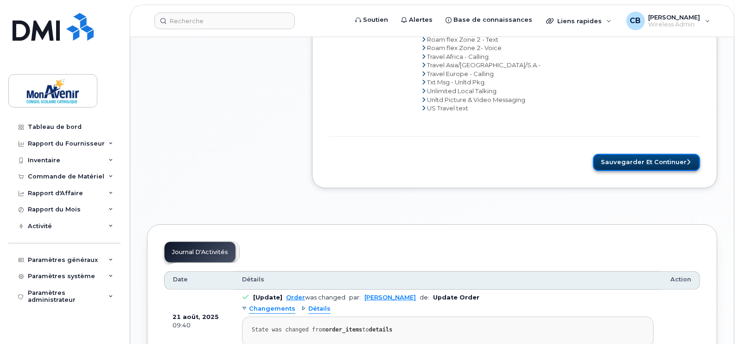
click at [615, 161] on button "Sauvegarder et continuer" at bounding box center [646, 162] width 107 height 17
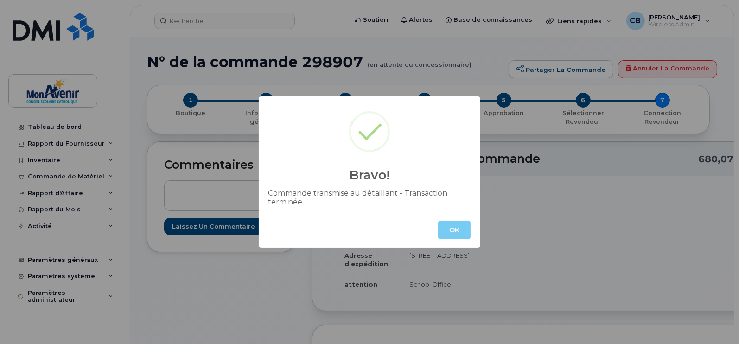
click at [455, 227] on button "OK" at bounding box center [454, 230] width 32 height 19
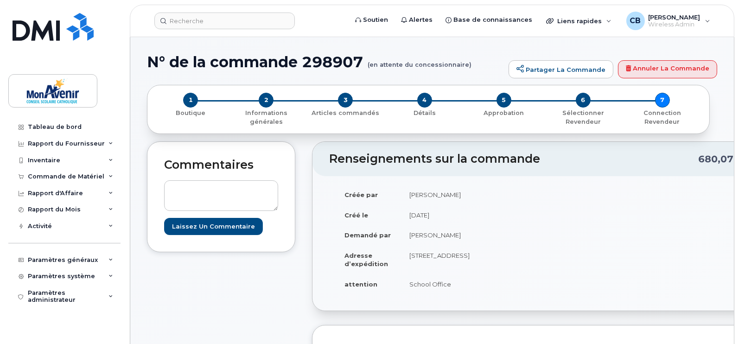
click at [340, 64] on h1 "N° de la commande 298907 (en attente du concessionnaire)" at bounding box center [325, 62] width 357 height 16
copy h1 "298907"
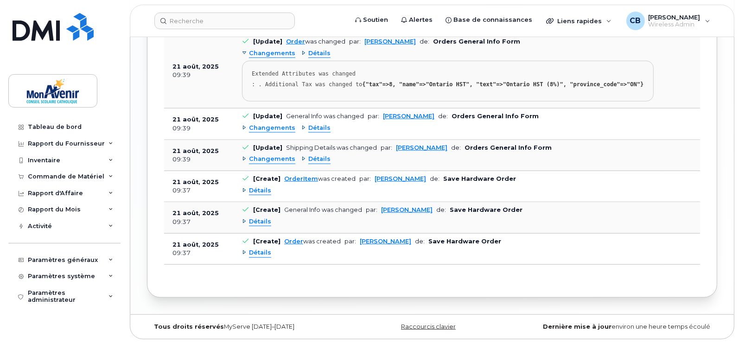
scroll to position [1255, 0]
